Goal: Transaction & Acquisition: Obtain resource

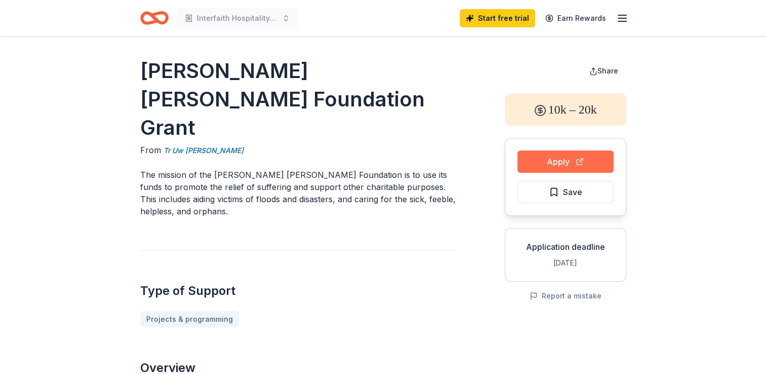
click at [547, 161] on button "Apply" at bounding box center [566, 161] width 96 height 22
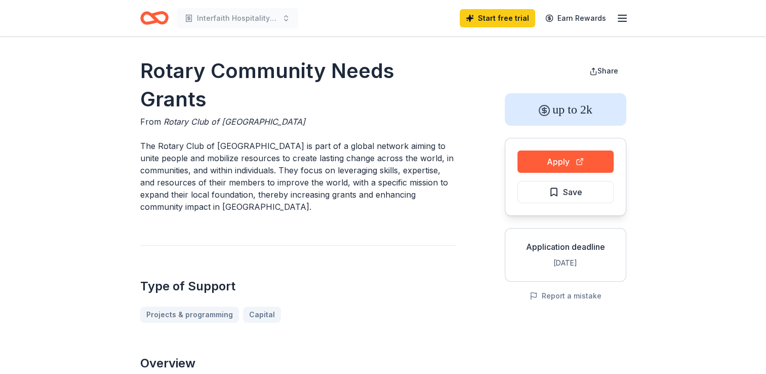
click at [622, 21] on icon "button" at bounding box center [622, 18] width 12 height 12
click at [620, 19] on icon "button" at bounding box center [622, 18] width 12 height 12
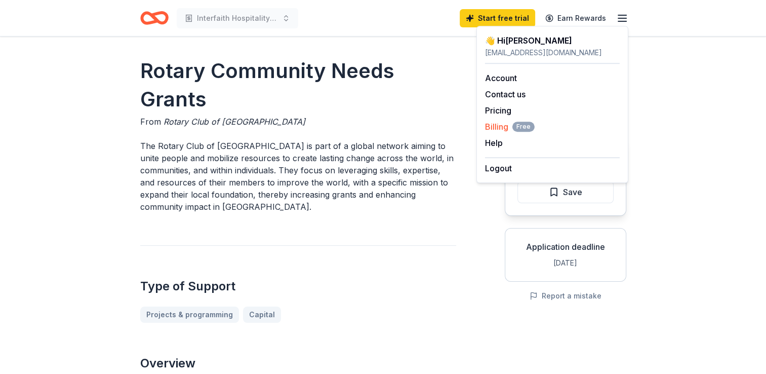
click at [506, 127] on span "Billing Free" at bounding box center [510, 127] width 50 height 12
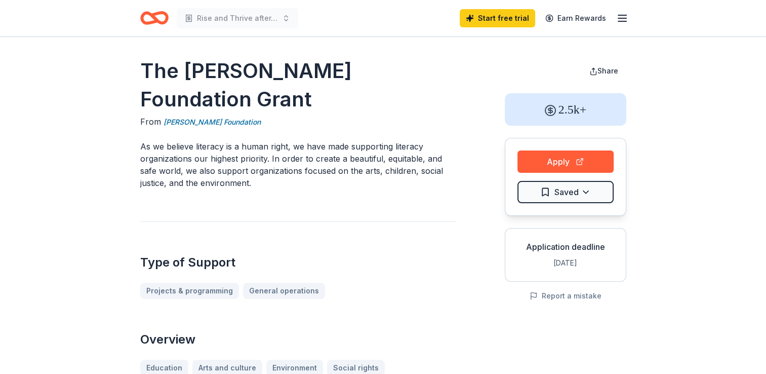
click at [152, 20] on icon "Home" at bounding box center [154, 18] width 28 height 24
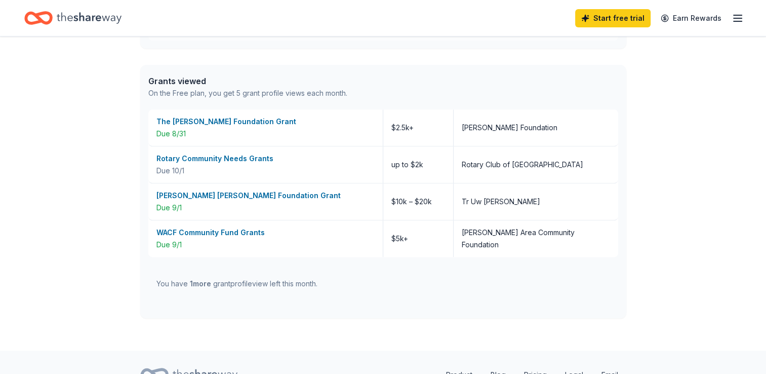
scroll to position [405, 0]
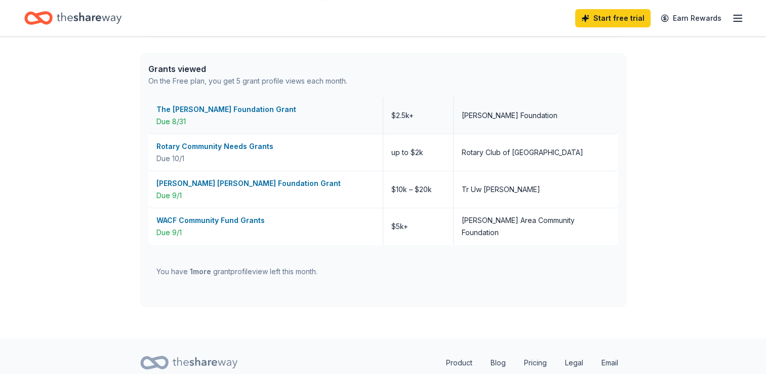
click at [240, 108] on div "The [PERSON_NAME] Foundation Grant" at bounding box center [265, 109] width 218 height 12
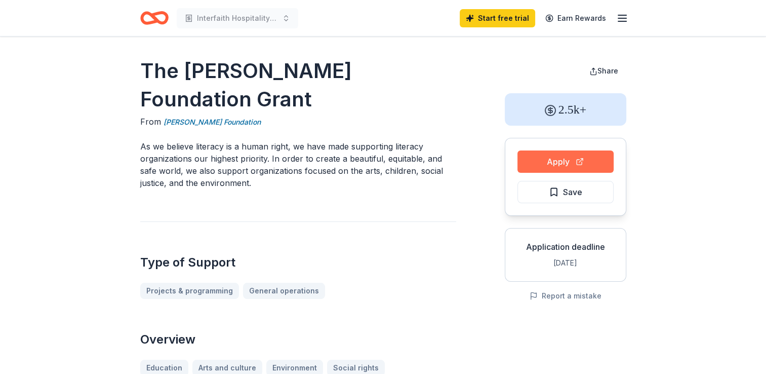
click at [567, 161] on button "Apply" at bounding box center [566, 161] width 96 height 22
